Goal: Browse casually

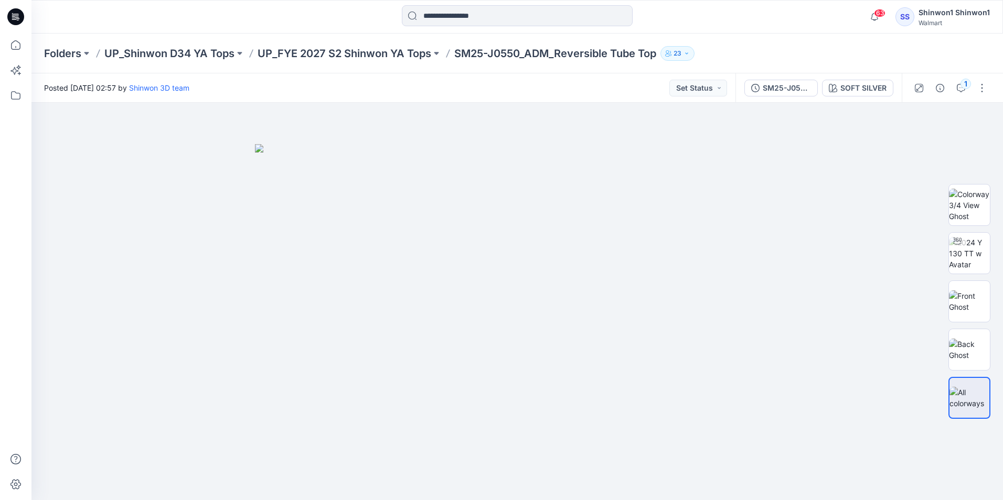
drag, startPoint x: 48, startPoint y: 410, endPoint x: 2, endPoint y: 375, distance: 57.3
click at [48, 410] on div at bounding box center [516, 302] width 971 height 398
click at [163, 427] on div at bounding box center [516, 302] width 971 height 398
click at [766, 256] on img at bounding box center [517, 322] width 524 height 356
